Goal: Obtain resource: Download file/media

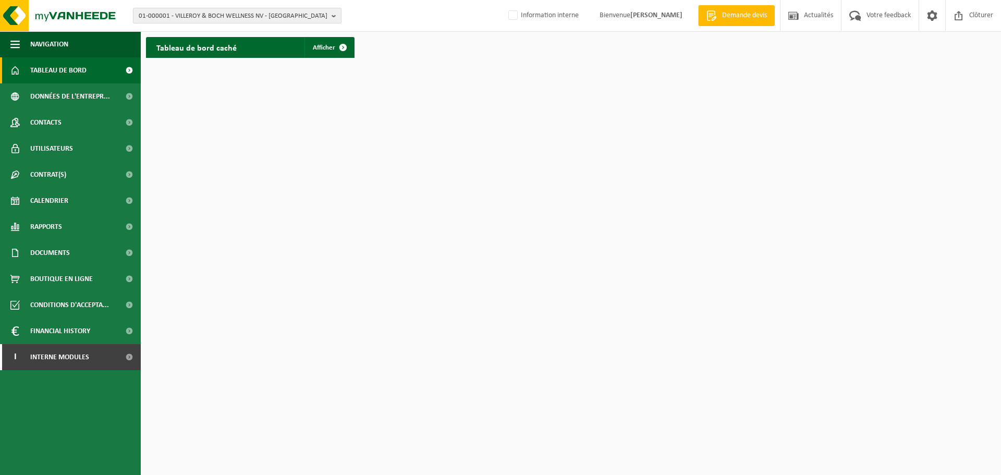
click at [175, 16] on span "01-000001 - VILLEROY & BOCH WELLNESS NV - ROESELARE" at bounding box center [233, 16] width 189 height 16
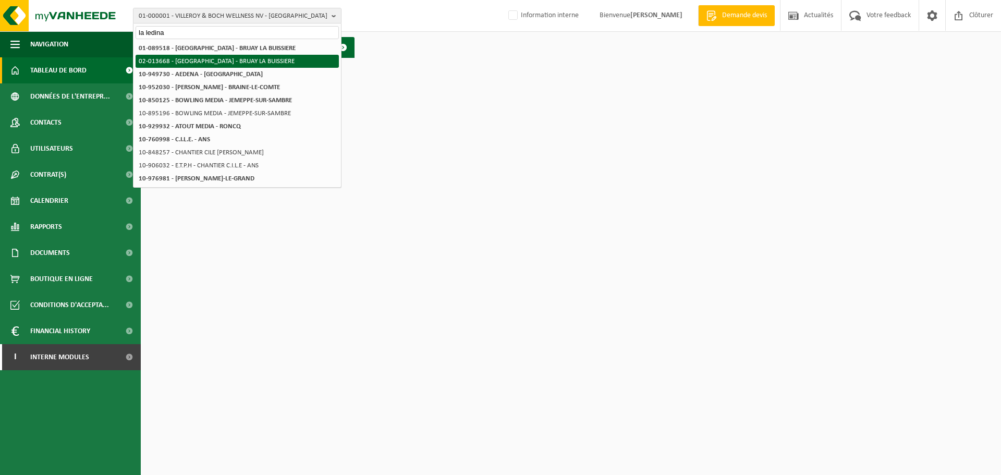
type input "la ledina"
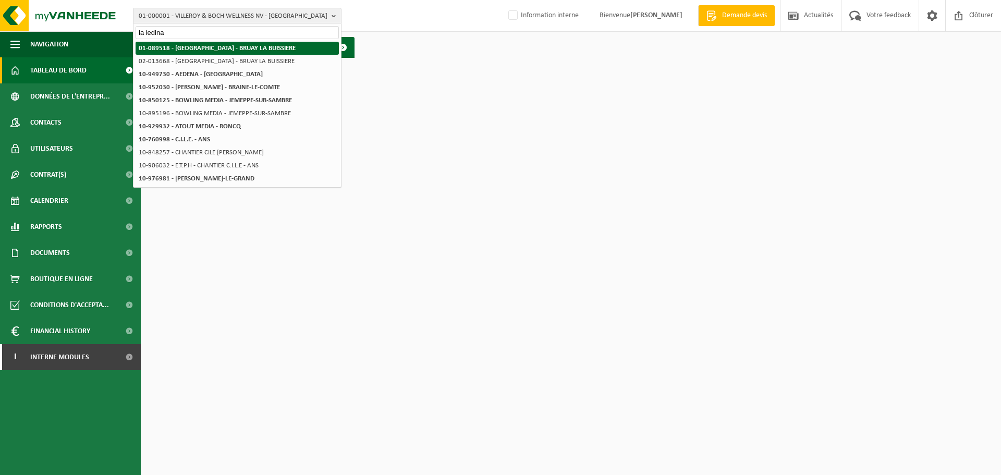
click at [169, 47] on strong "01-089518 - [GEOGRAPHIC_DATA] - BRUAY LA BUISSIERE" at bounding box center [217, 48] width 157 height 7
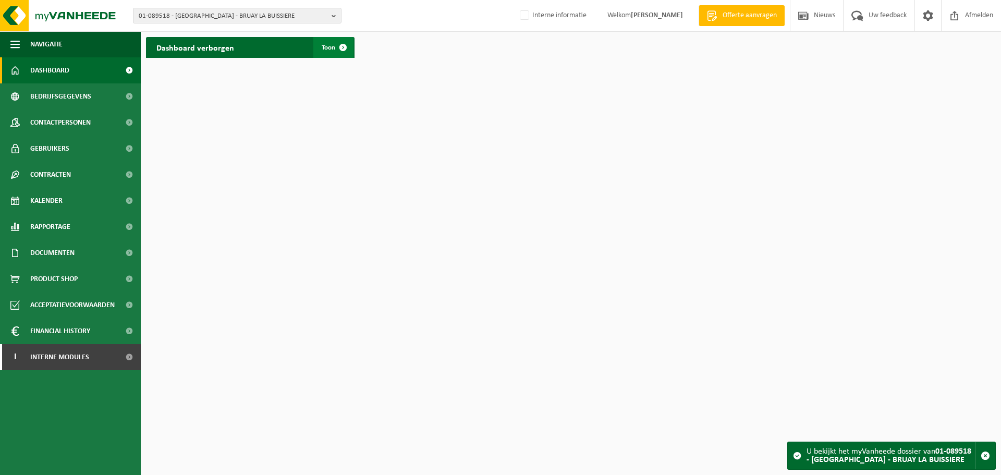
click at [333, 46] on span at bounding box center [343, 47] width 21 height 21
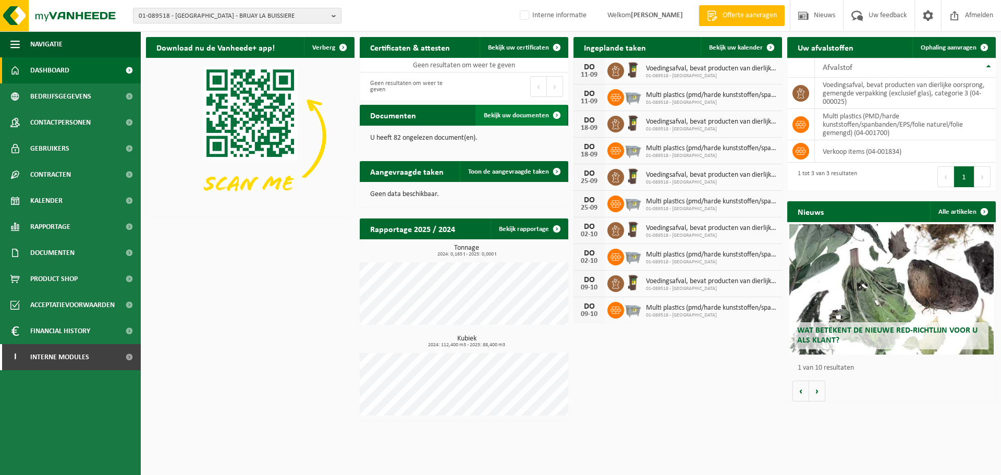
click at [517, 114] on span "Bekijk uw documenten" at bounding box center [516, 115] width 65 height 7
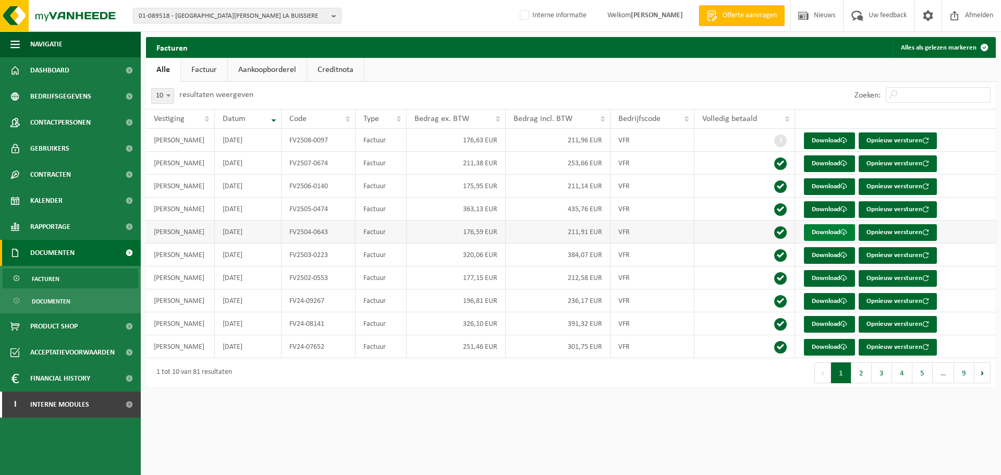
click at [833, 229] on link "Download" at bounding box center [829, 232] width 51 height 17
click at [830, 165] on link "Download" at bounding box center [829, 163] width 51 height 17
click at [829, 142] on link "Download" at bounding box center [829, 140] width 51 height 17
click at [151, 15] on span "01-089518 - LA MEDINA - BRUAY LA BUISSIERE" at bounding box center [233, 16] width 189 height 16
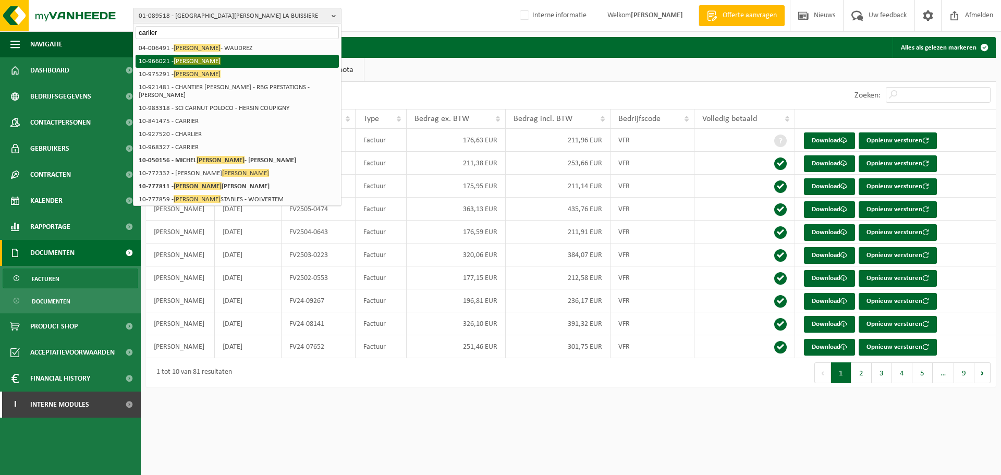
type input "carlier"
click at [168, 63] on li "10-966021 - CARLIER" at bounding box center [237, 61] width 203 height 13
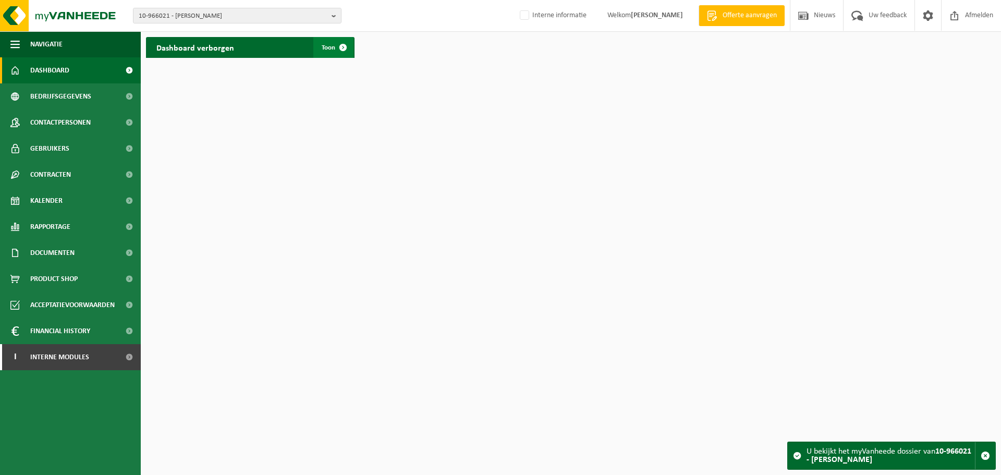
click at [346, 50] on span at bounding box center [343, 47] width 21 height 21
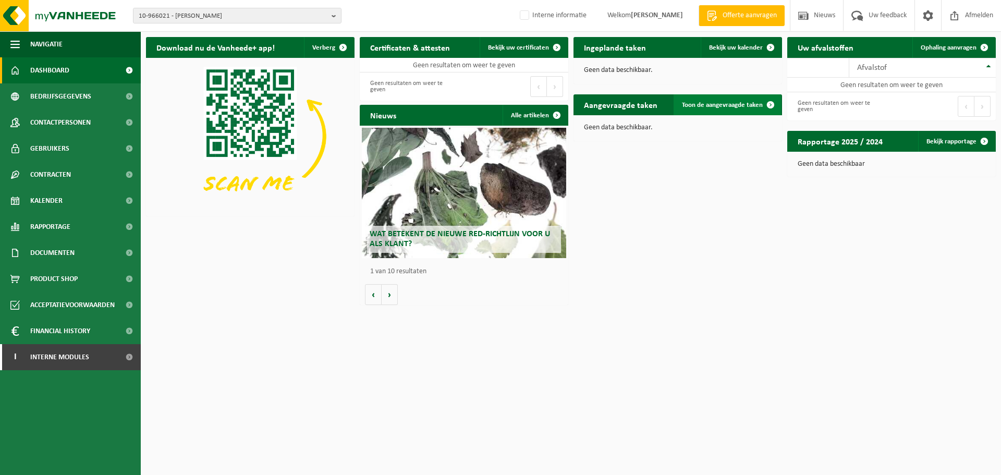
click at [763, 104] on span at bounding box center [770, 104] width 21 height 21
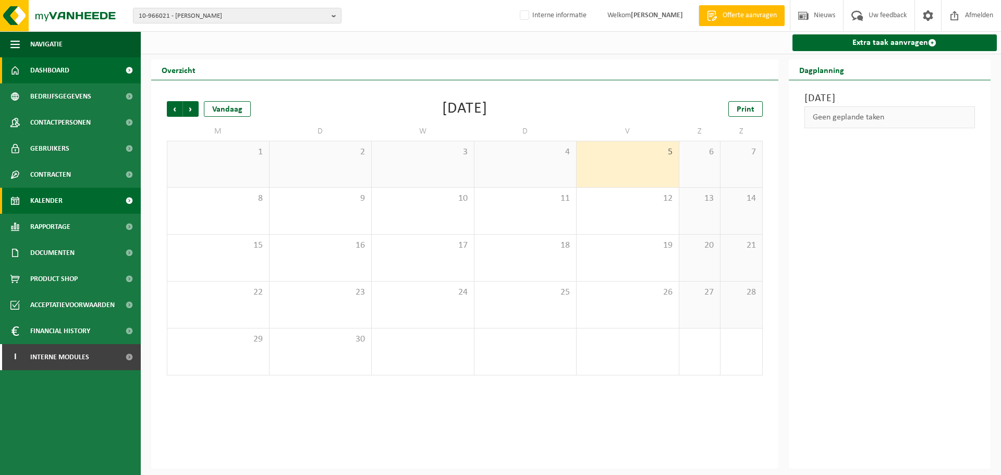
click at [58, 69] on span "Dashboard" at bounding box center [49, 70] width 39 height 26
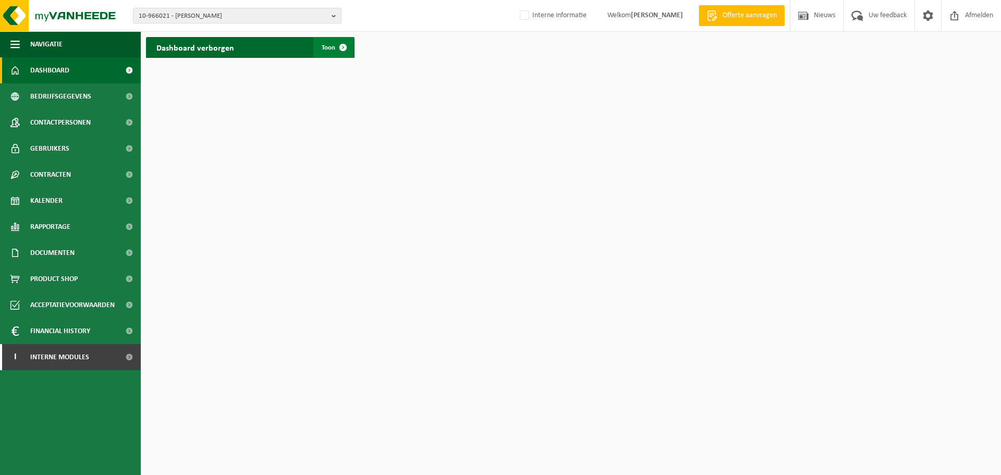
click at [335, 46] on span at bounding box center [343, 47] width 21 height 21
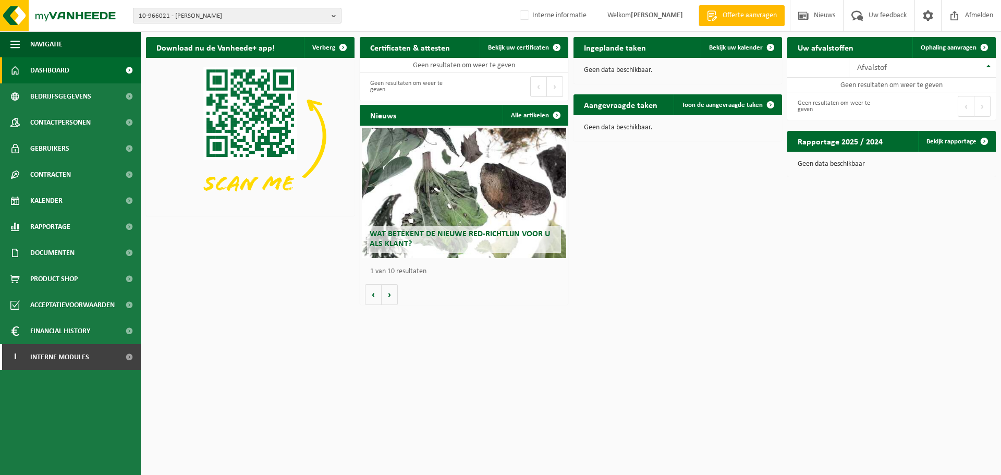
click at [220, 15] on span "10-966021 - CARLIER" at bounding box center [233, 16] width 189 height 16
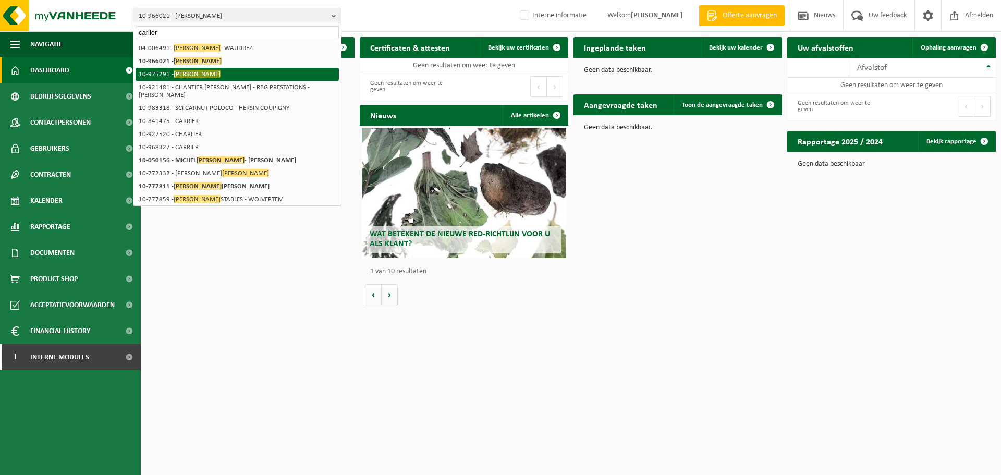
type input "carlier"
click at [169, 73] on li "10-975291 - CARLIER" at bounding box center [237, 74] width 203 height 13
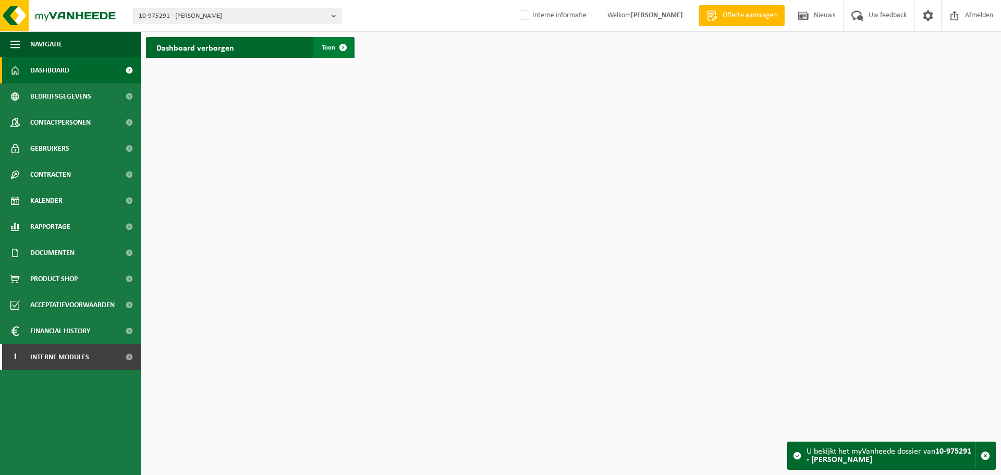
click at [339, 48] on span at bounding box center [343, 47] width 21 height 21
